Goal: Transaction & Acquisition: Purchase product/service

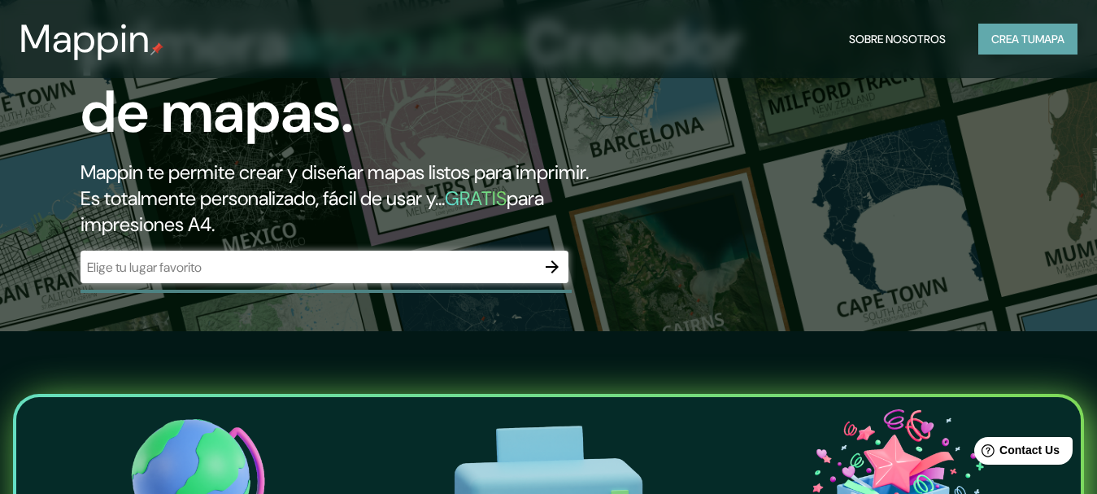
click at [1032, 44] on font "Crea tu" at bounding box center [1014, 39] width 44 height 15
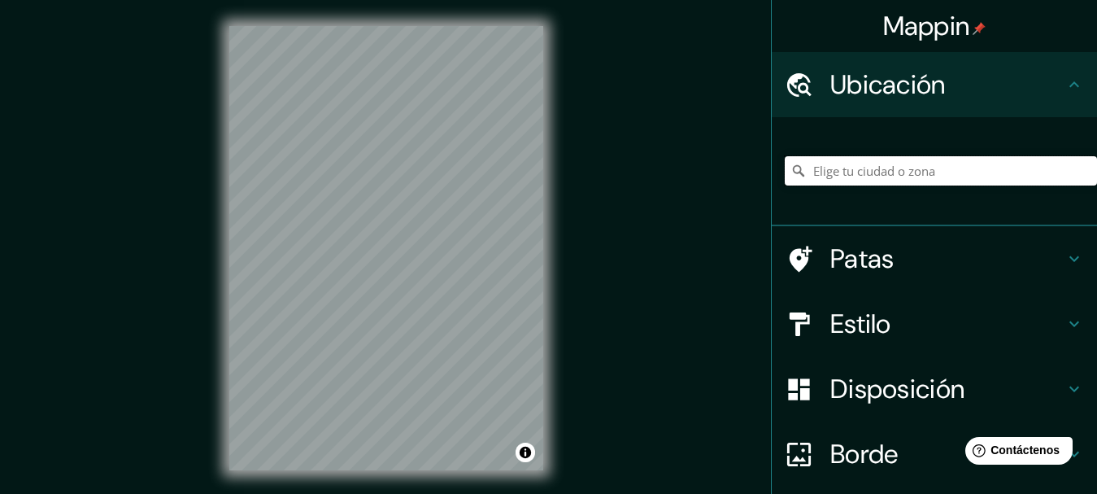
click at [945, 176] on input "Elige tu ciudad o zona" at bounding box center [941, 170] width 312 height 29
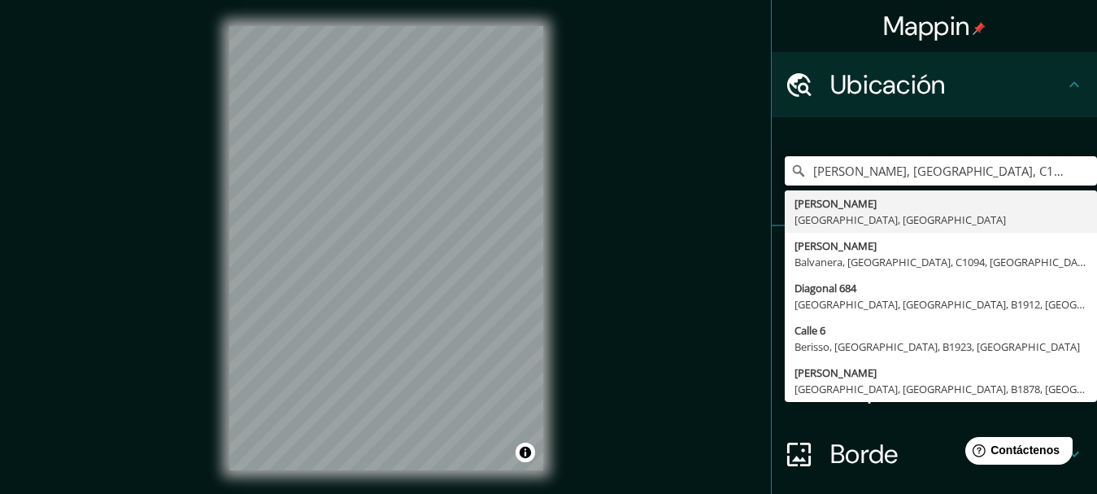
type input "[PERSON_NAME], [GEOGRAPHIC_DATA], C1094, [GEOGRAPHIC_DATA]"
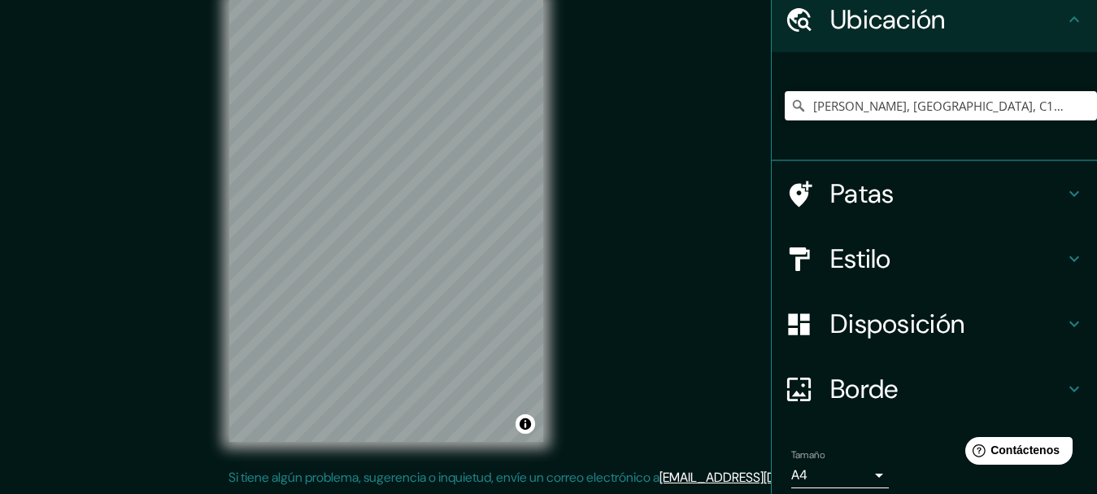
scroll to position [129, 0]
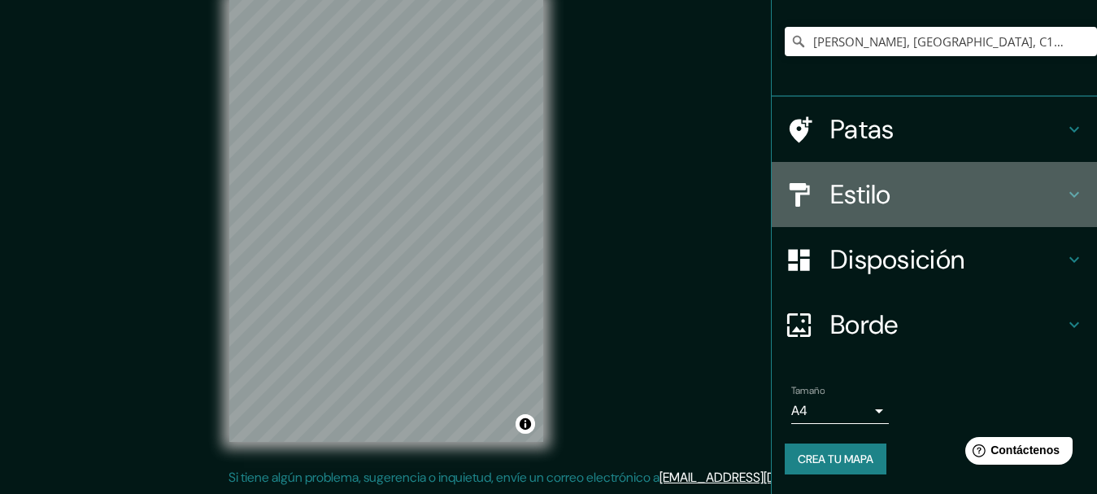
click at [913, 201] on h4 "Estilo" at bounding box center [948, 194] width 234 height 33
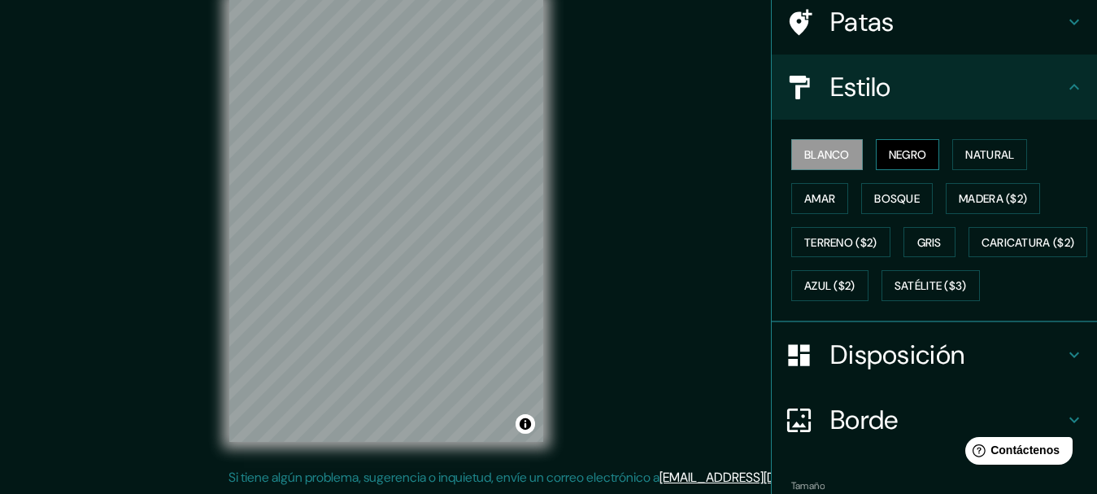
click at [889, 146] on font "Negro" at bounding box center [908, 154] width 38 height 21
click at [716, 236] on div "Mappin Ubicación [PERSON_NAME][GEOGRAPHIC_DATA], [GEOGRAPHIC_DATA], C1094, [GEO…" at bounding box center [548, 233] width 1097 height 522
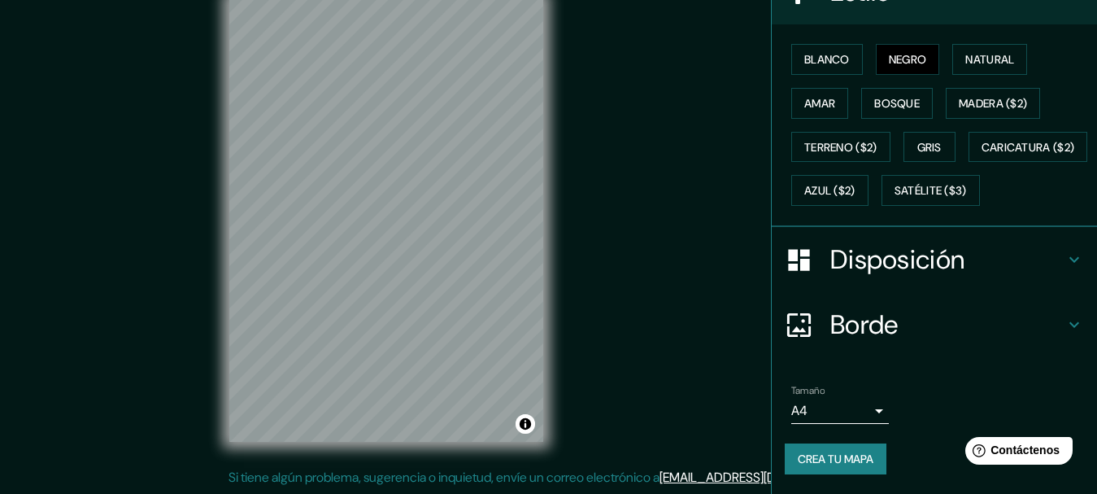
scroll to position [268, 0]
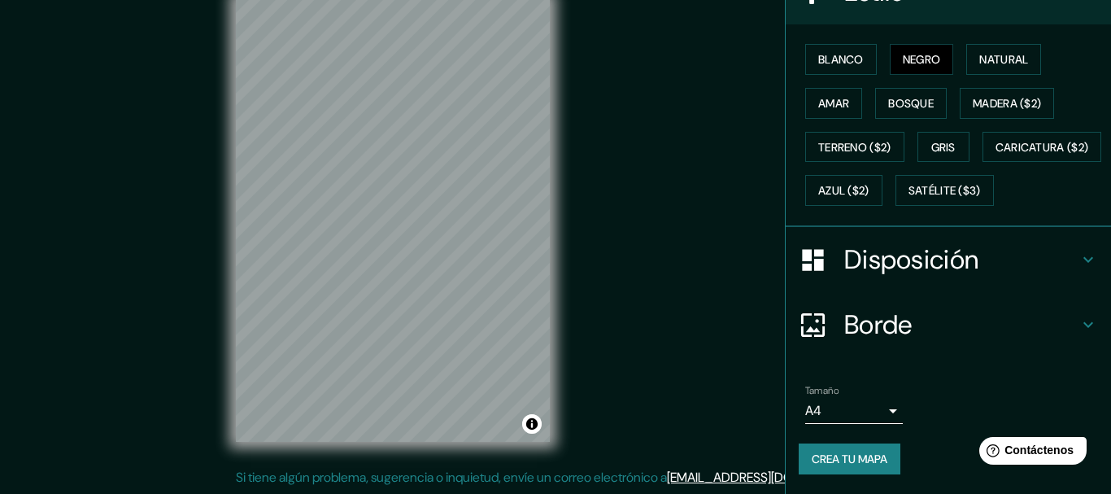
click at [863, 408] on body "Mappin Ubicación [PERSON_NAME][GEOGRAPHIC_DATA], [GEOGRAPHIC_DATA], C1094, [GEO…" at bounding box center [555, 219] width 1111 height 494
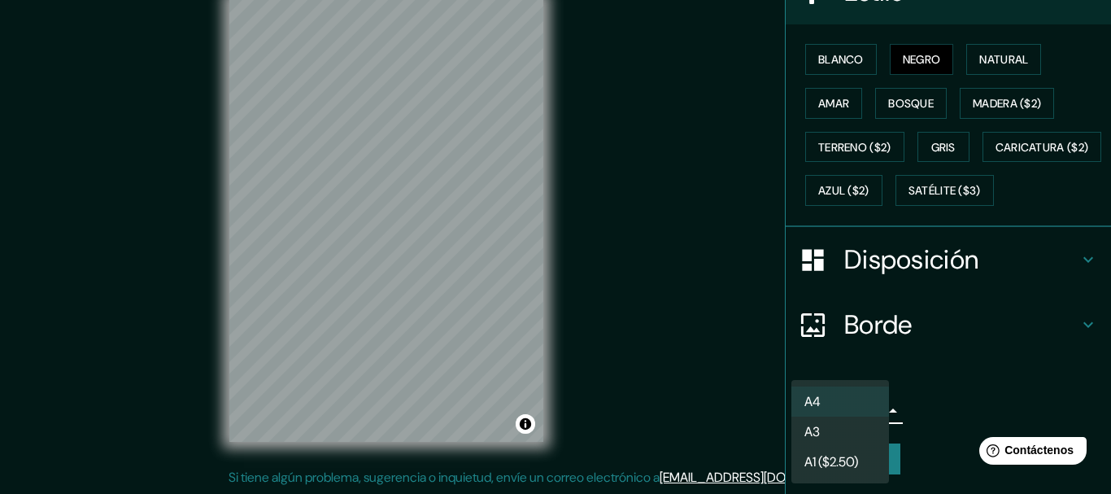
click at [838, 433] on li "A3" at bounding box center [841, 432] width 98 height 30
type input "a4"
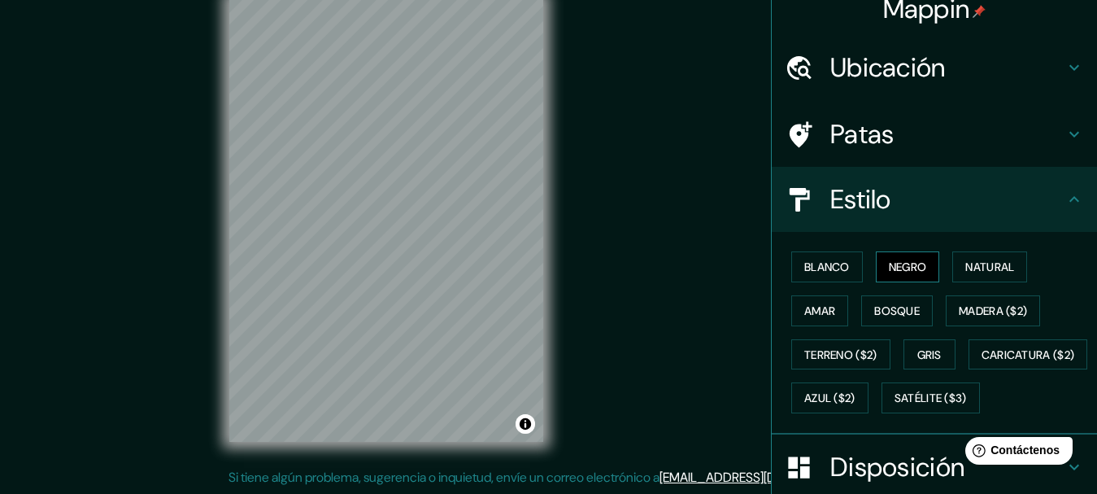
scroll to position [0, 0]
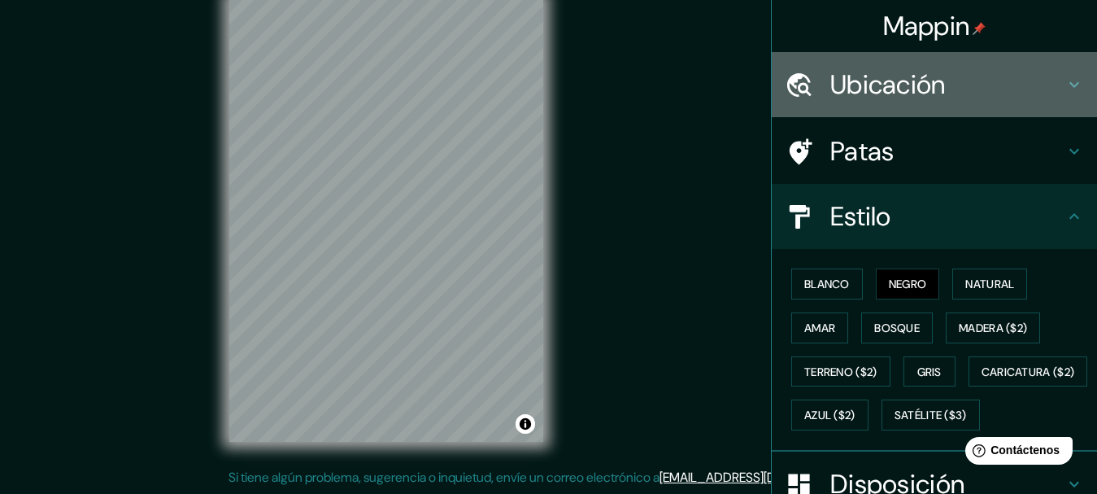
click at [1002, 86] on h4 "Ubicación" at bounding box center [948, 84] width 234 height 33
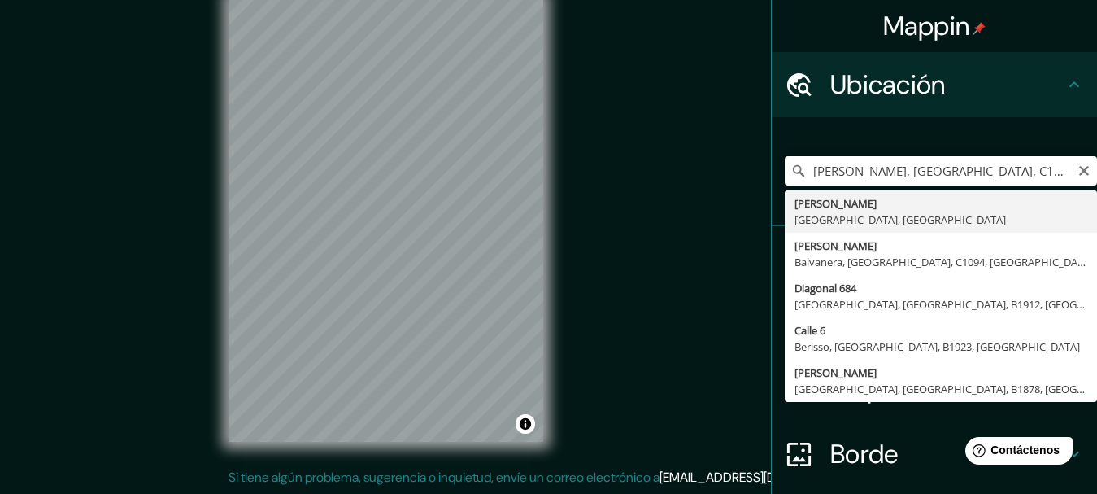
click at [975, 172] on input "[PERSON_NAME], [GEOGRAPHIC_DATA], C1094, [GEOGRAPHIC_DATA]" at bounding box center [941, 170] width 312 height 29
type input "[PERSON_NAME], [GEOGRAPHIC_DATA], [GEOGRAPHIC_DATA]"
